Goal: Information Seeking & Learning: Learn about a topic

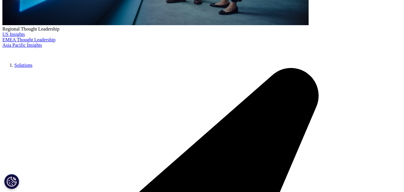
scroll to position [239, 0]
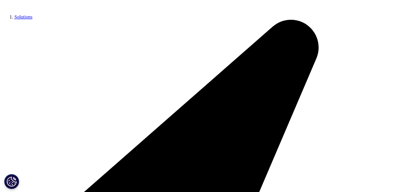
scroll to position [299, 0]
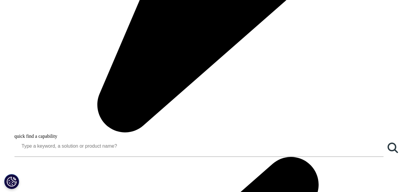
scroll to position [657, 0]
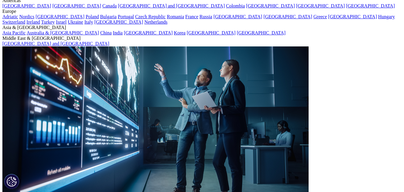
scroll to position [60, 0]
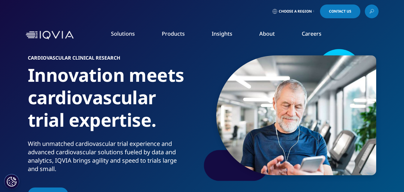
click at [338, 40] on nav "Solutions quick find a capability Clear Search Loading SOLUTIONS Research & Dev…" at bounding box center [227, 35] width 302 height 28
click at [390, 50] on section "Cardiovascular Clinical Research Innovation meets cardiovascular trial expertis…" at bounding box center [202, 108] width 404 height 217
click at [361, 40] on nav "Solutions quick find a capability Clear Search Loading SOLUTIONS Research & Dev…" at bounding box center [227, 35] width 302 height 28
